Goal: Navigation & Orientation: Find specific page/section

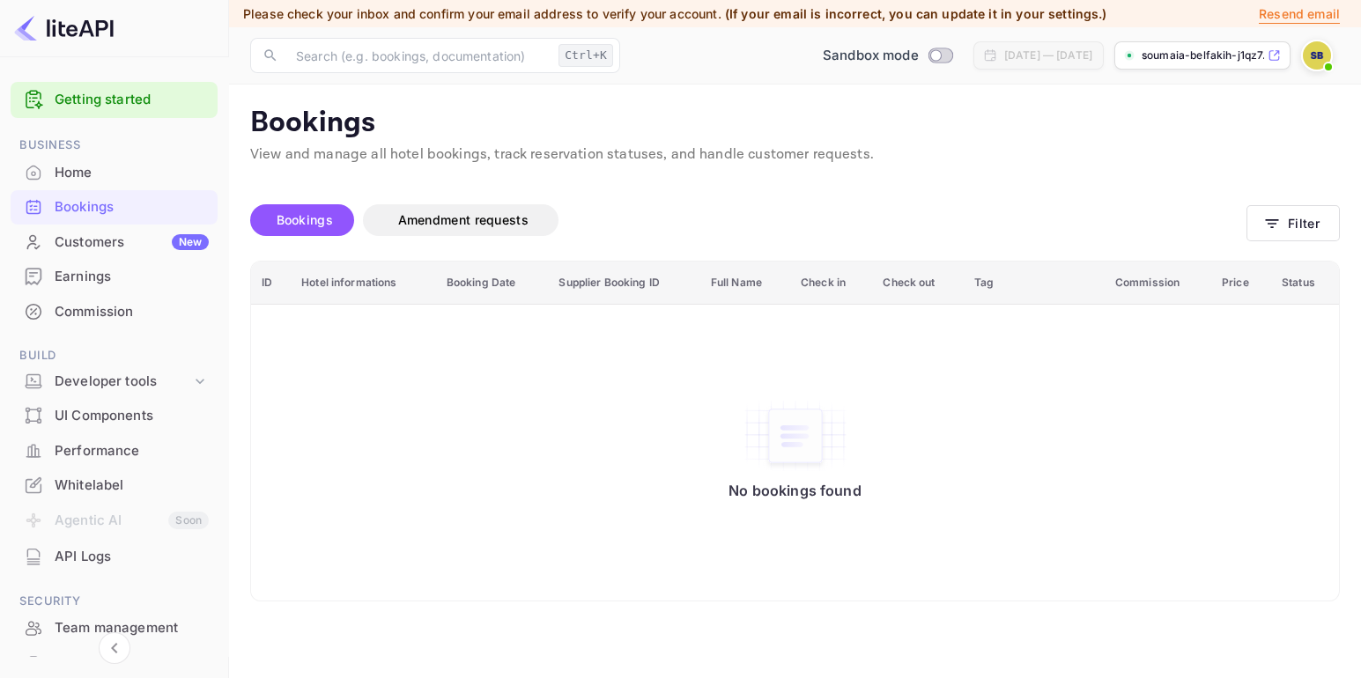
click at [1279, 13] on p "Resend email" at bounding box center [1299, 13] width 81 height 19
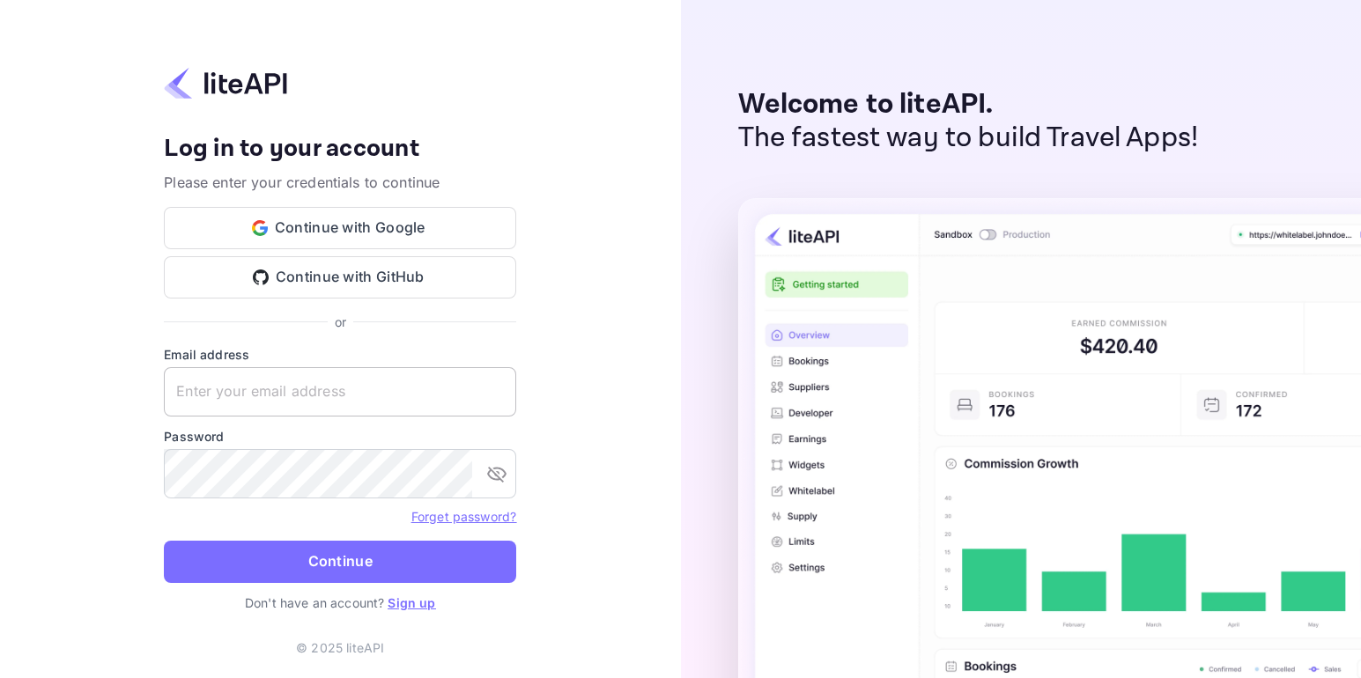
click at [312, 400] on input "text" at bounding box center [340, 391] width 352 height 49
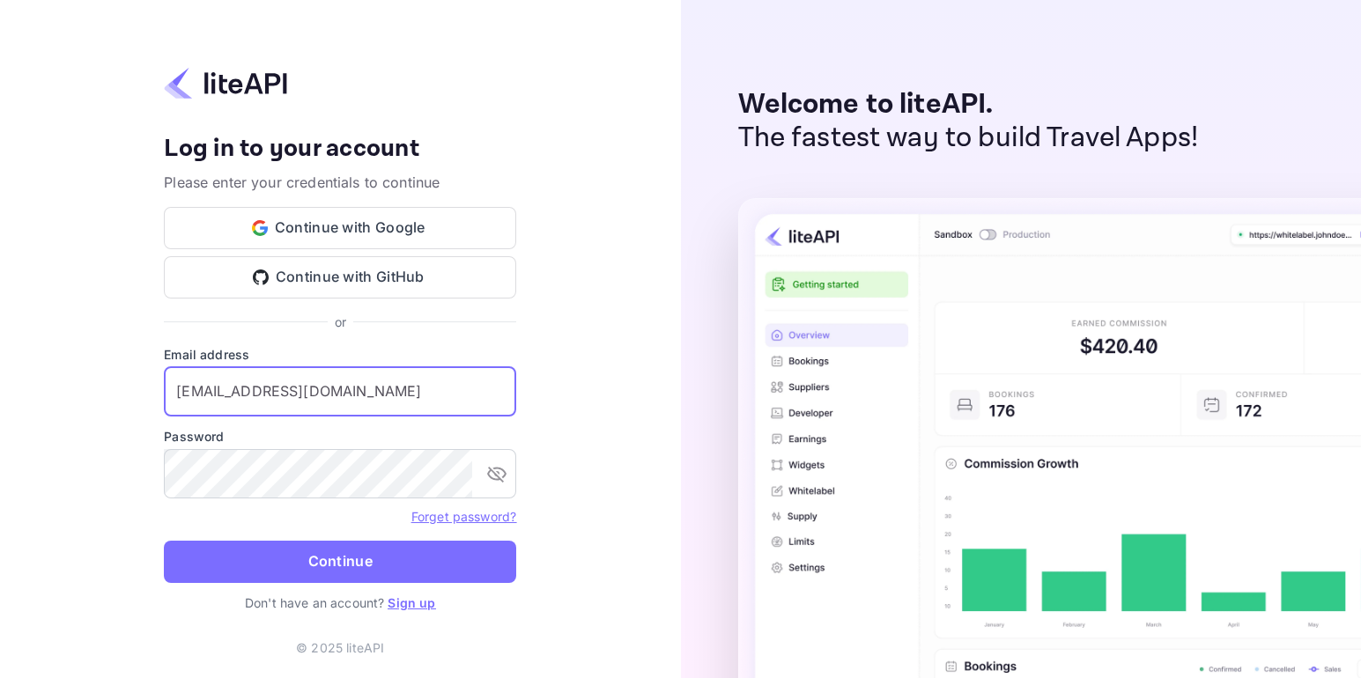
type input "s.belfkih@nuitee.com"
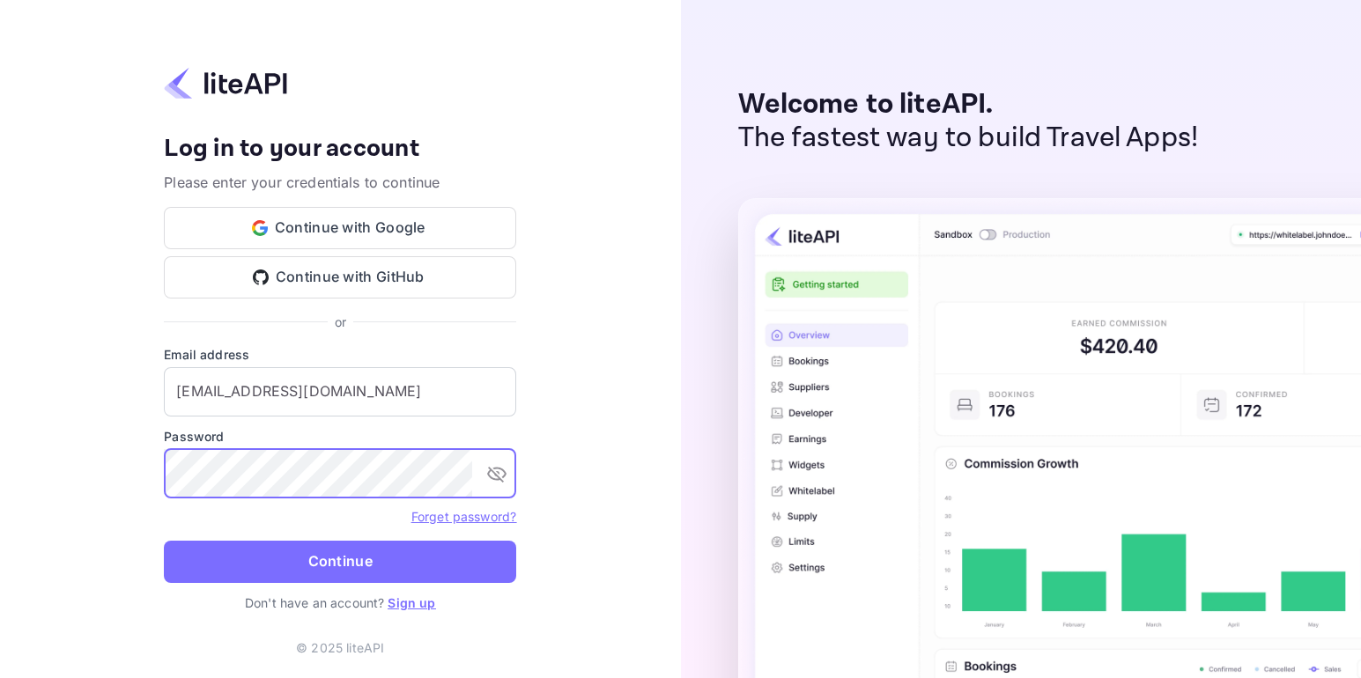
click at [164, 541] on button "Continue" at bounding box center [340, 562] width 352 height 42
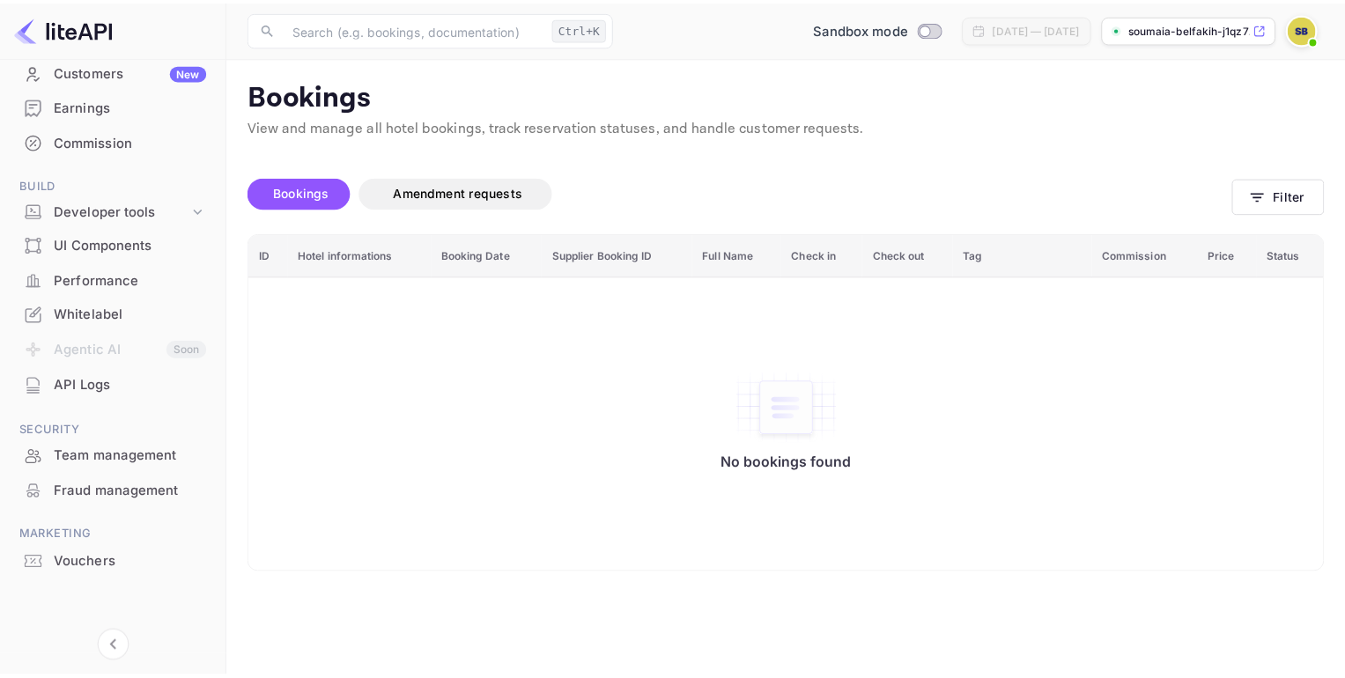
scroll to position [60, 0]
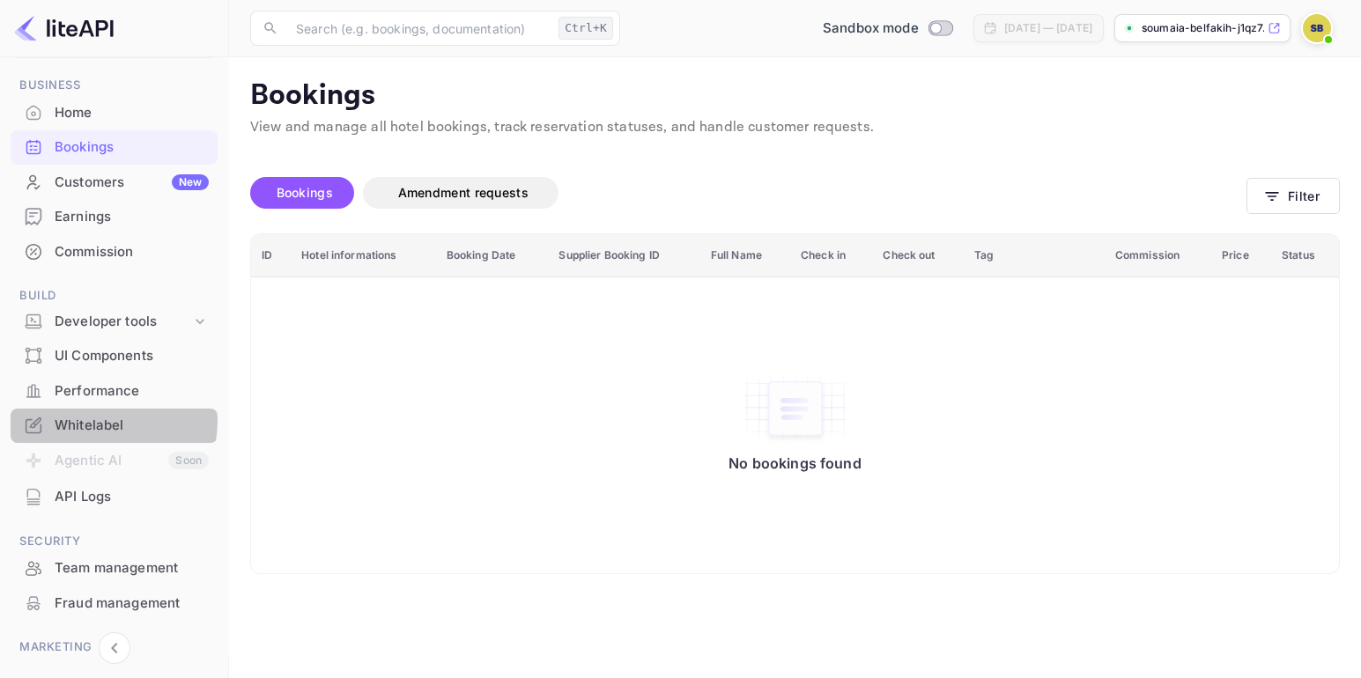
click at [84, 419] on div "Whitelabel" at bounding box center [132, 426] width 154 height 20
